Goal: Information Seeking & Learning: Check status

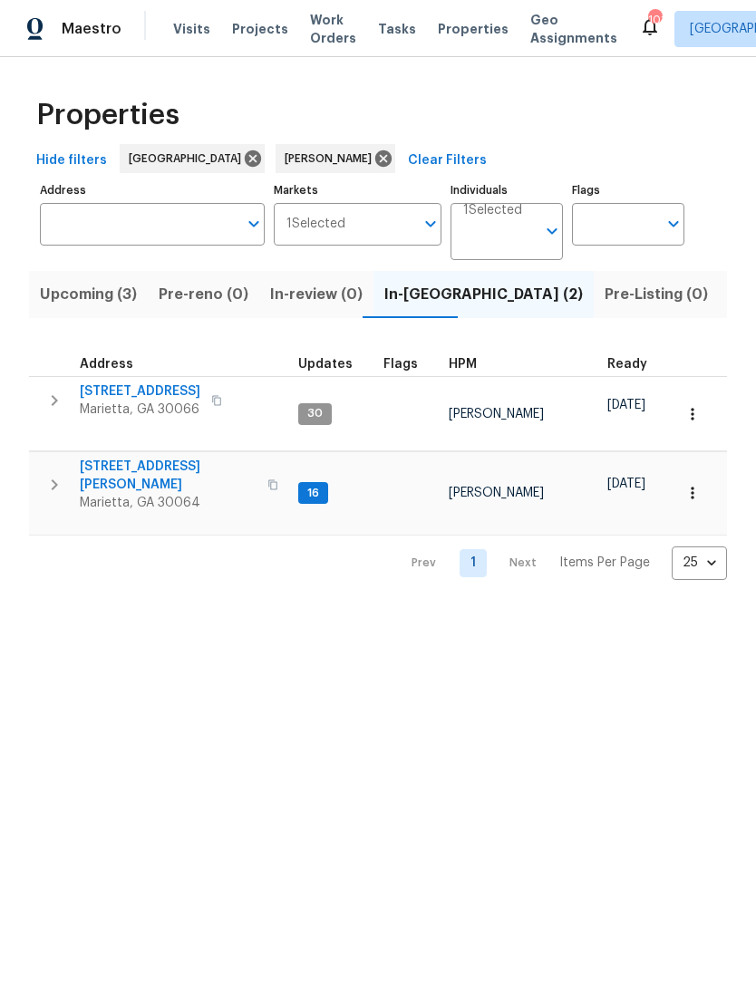
click at [169, 458] on span "[STREET_ADDRESS][PERSON_NAME]" at bounding box center [168, 476] width 177 height 36
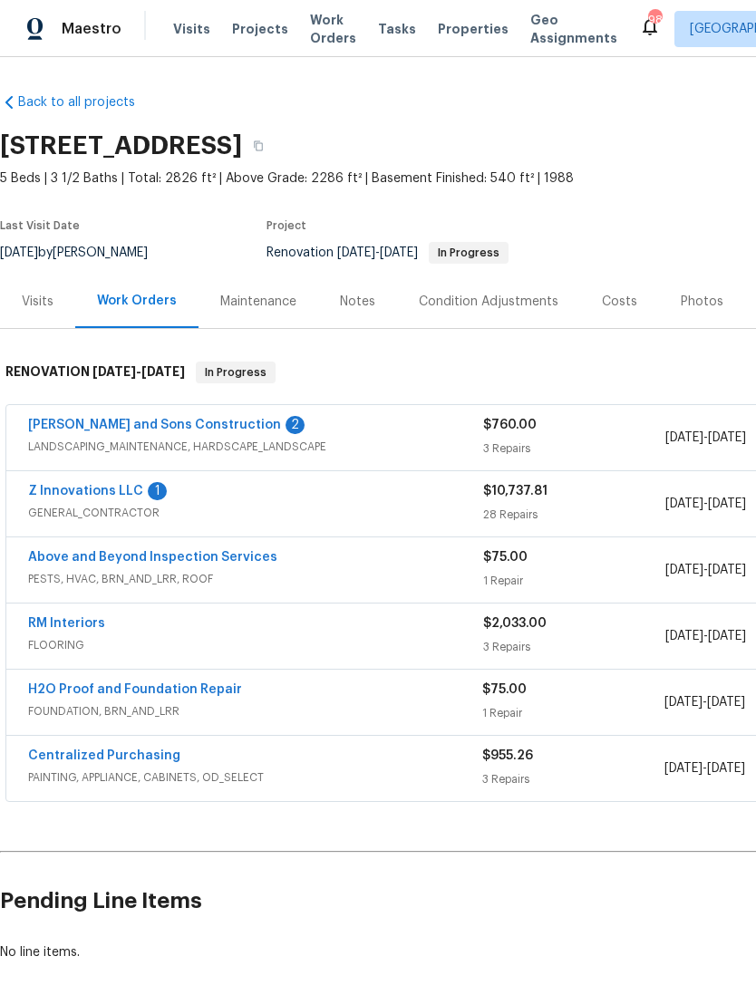
click at [168, 421] on link "Reyes and Sons Construction" at bounding box center [154, 425] width 253 height 13
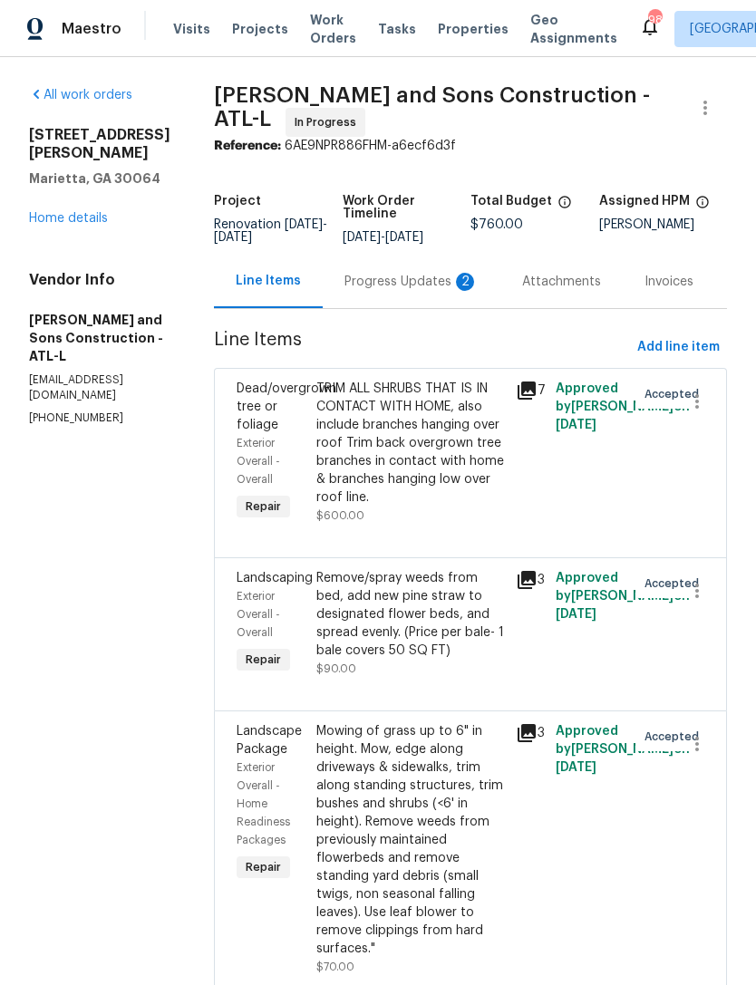
click at [385, 276] on div "Progress Updates 2" at bounding box center [411, 282] width 134 height 18
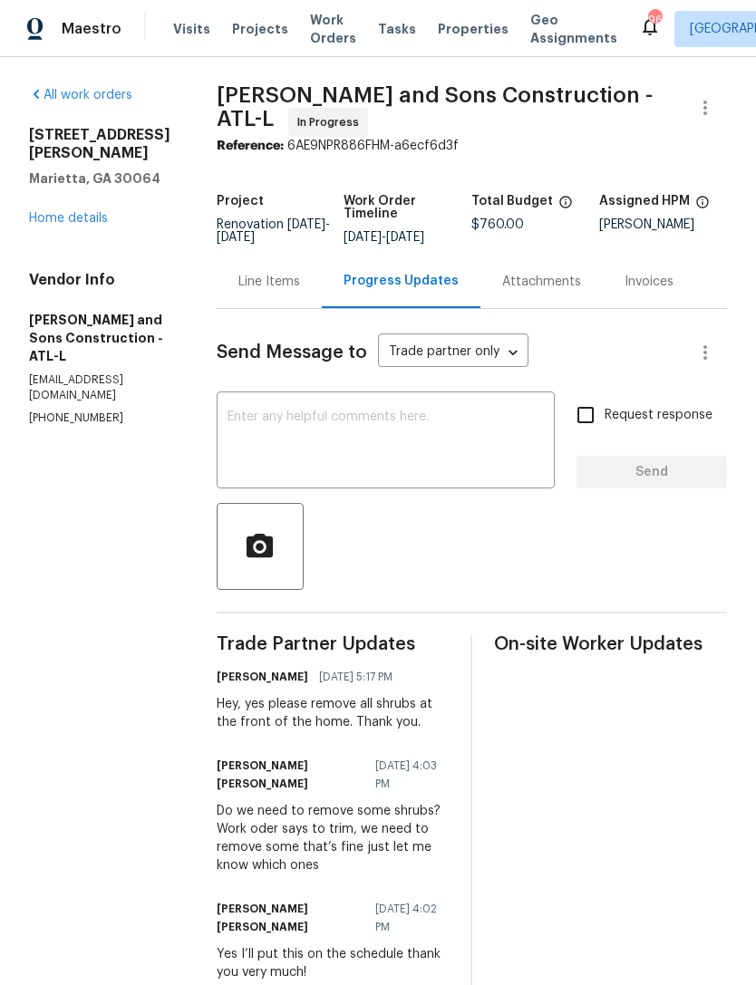
click at [53, 217] on link "Home details" at bounding box center [68, 218] width 79 height 13
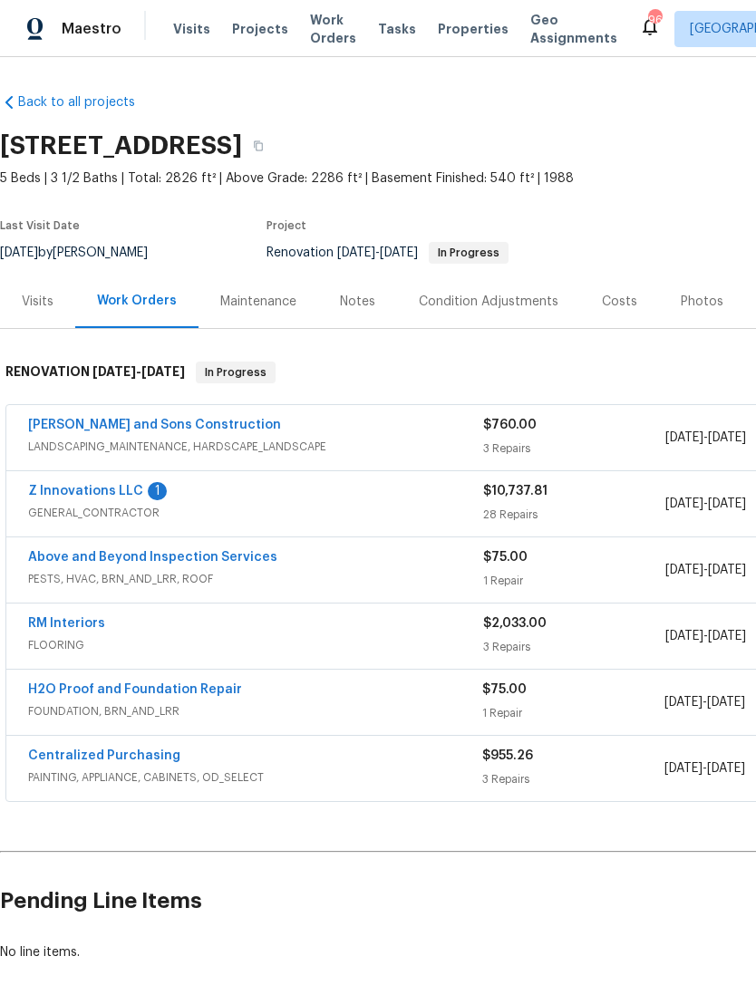
click at [102, 485] on link "Z Innovations LLC" at bounding box center [85, 491] width 115 height 13
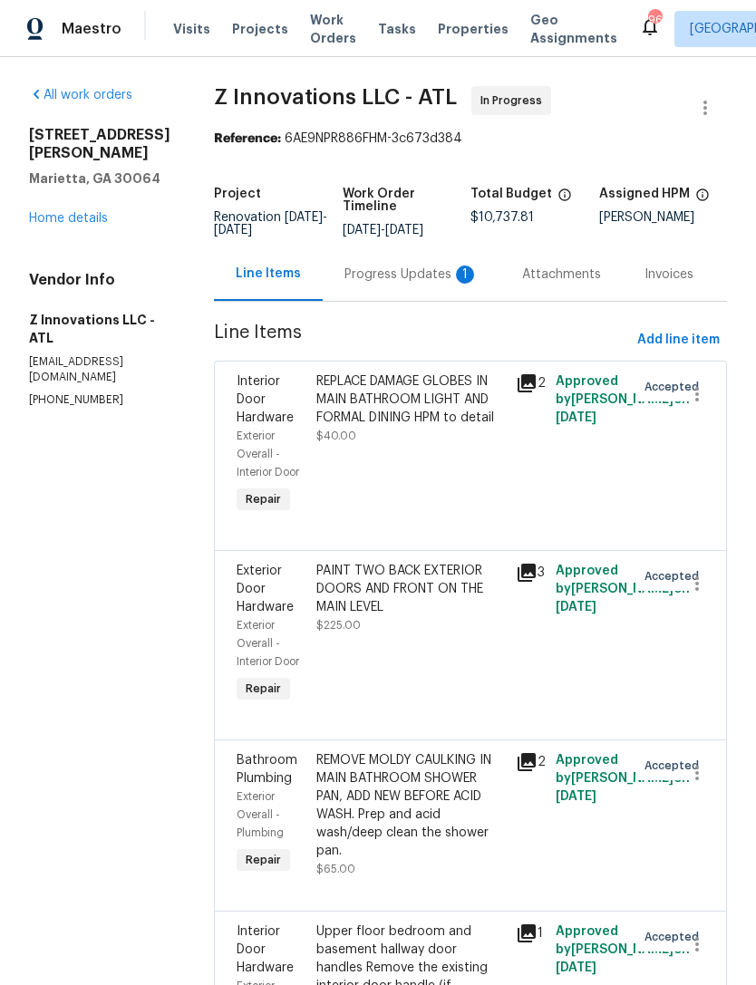
click at [412, 282] on div "Progress Updates 1" at bounding box center [411, 275] width 134 height 18
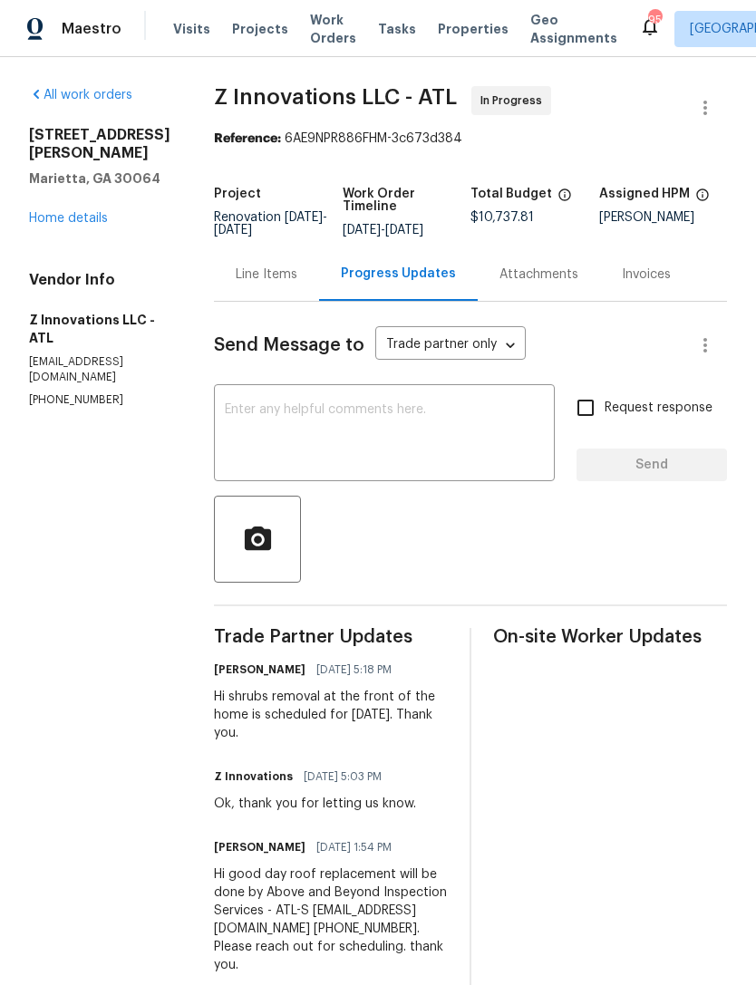
click at [76, 214] on link "Home details" at bounding box center [68, 218] width 79 height 13
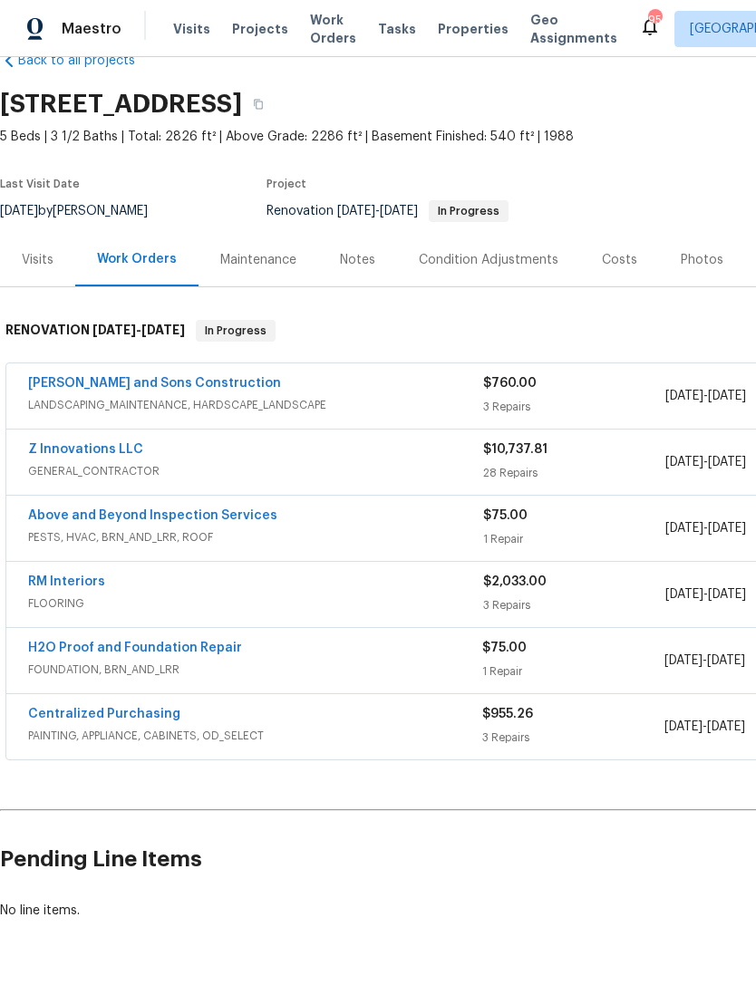
scroll to position [41, 0]
click at [182, 510] on link "Above and Beyond Inspection Services" at bounding box center [152, 516] width 249 height 13
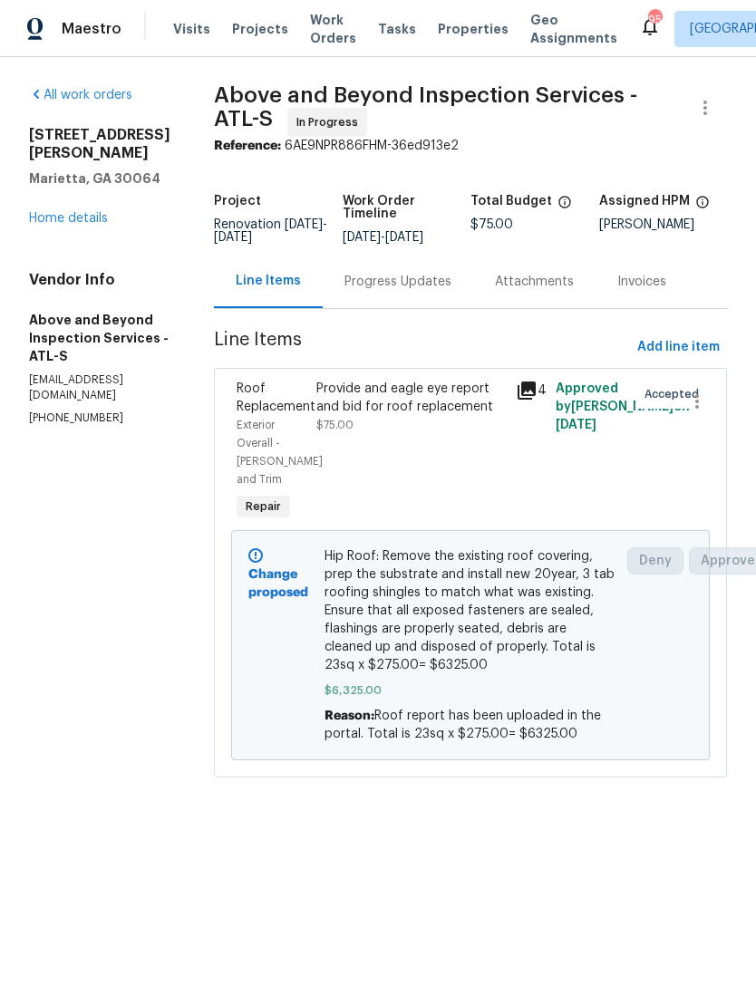
click at [449, 276] on div "Progress Updates" at bounding box center [397, 282] width 107 height 18
